Goal: Find specific page/section: Find specific page/section

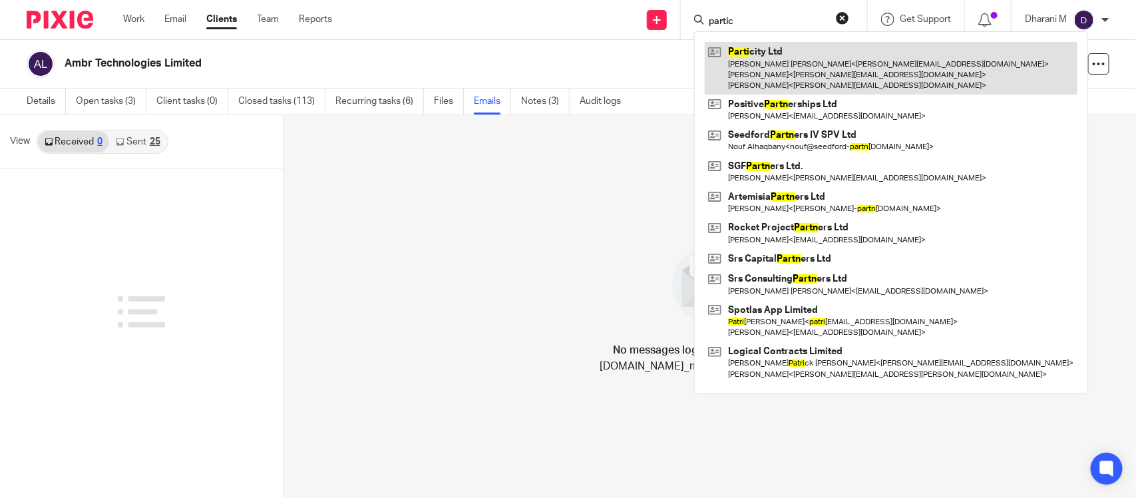
type input "partic"
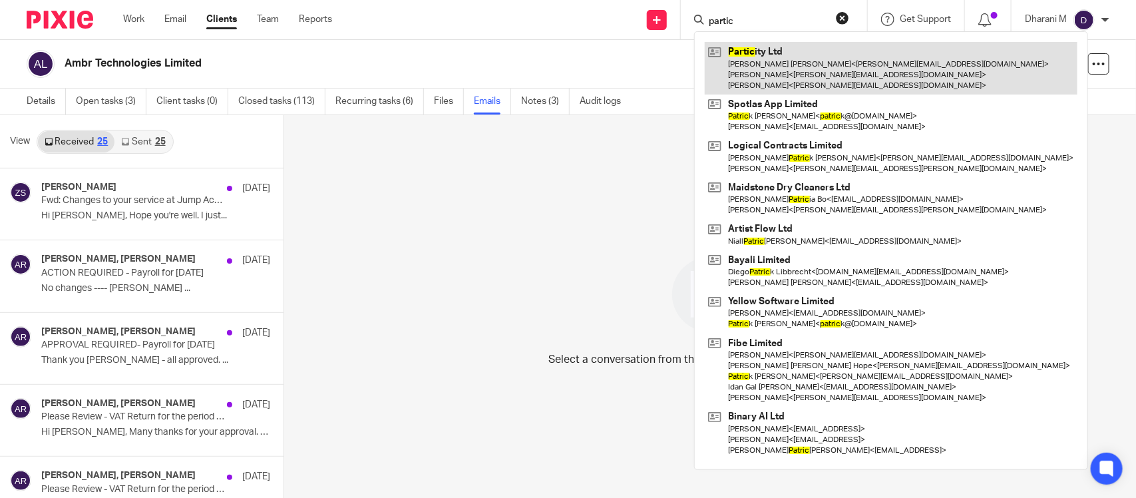
click at [804, 71] on link at bounding box center [891, 68] width 373 height 53
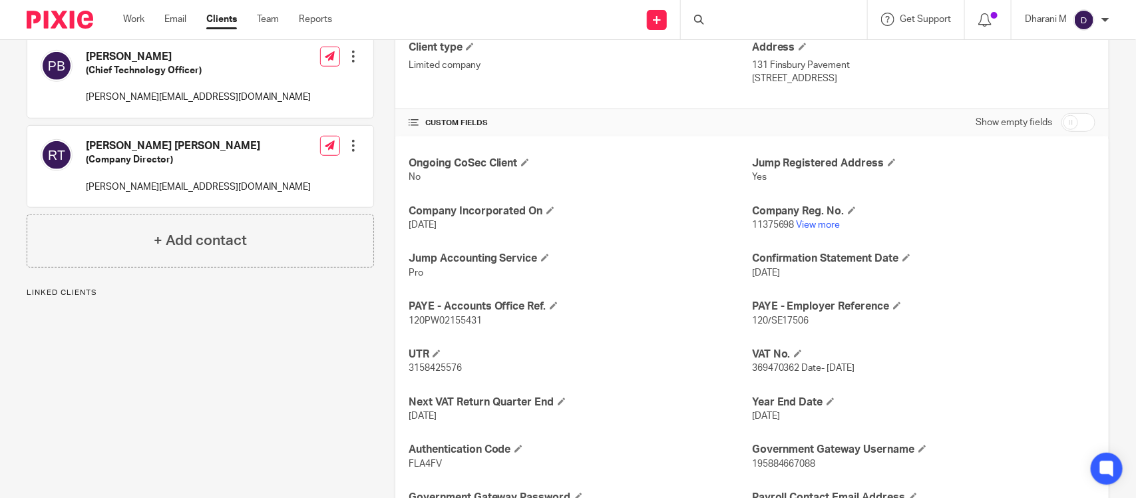
scroll to position [428, 0]
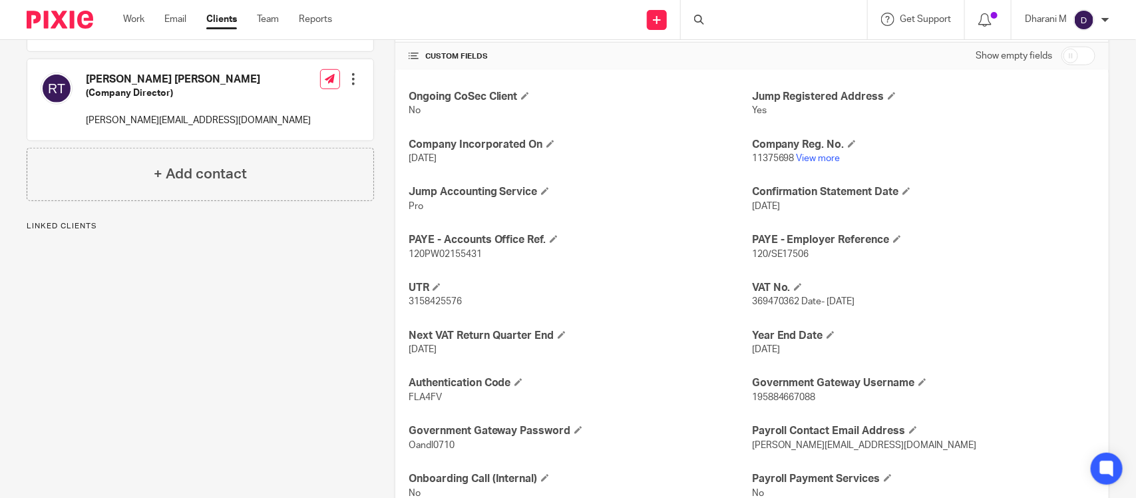
click at [822, 158] on link "View more" at bounding box center [818, 158] width 44 height 9
